Goal: Navigation & Orientation: Find specific page/section

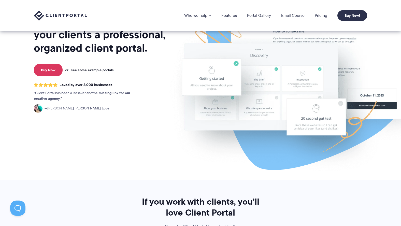
scroll to position [65, 0]
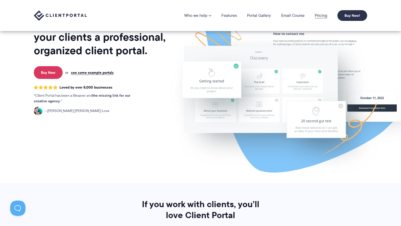
click at [324, 14] on link "Pricing" at bounding box center [321, 15] width 12 height 4
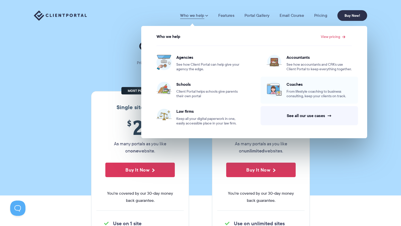
click at [305, 83] on span "Coaches" at bounding box center [319, 84] width 65 height 5
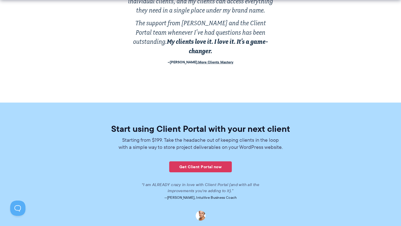
scroll to position [1141, 0]
